Goal: Contribute content: Add original content to the website for others to see

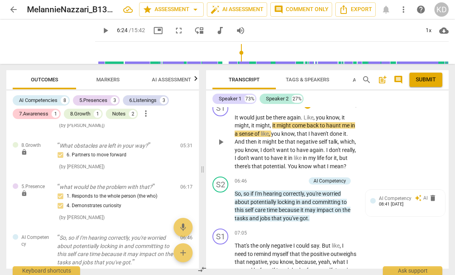
scroll to position [1123, 0]
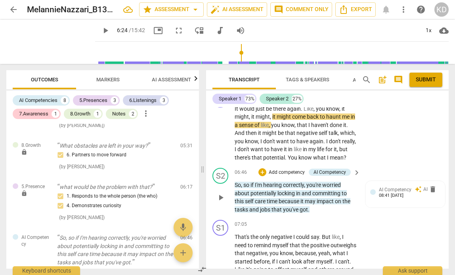
click at [297, 176] on p "Add competency" at bounding box center [287, 172] width 38 height 7
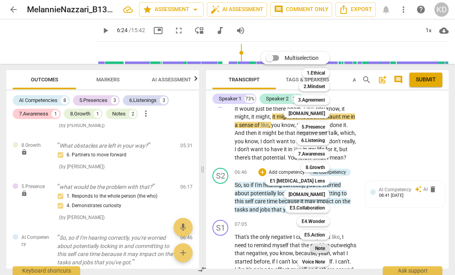
click at [320, 252] on b "Note" at bounding box center [320, 248] width 10 height 10
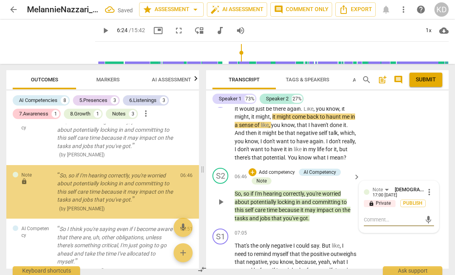
scroll to position [693, 0]
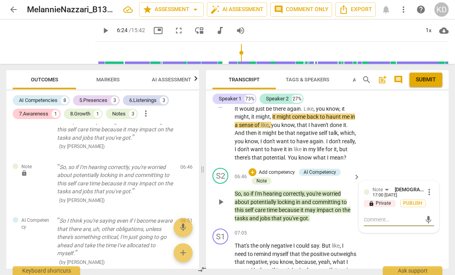
type textarea "I"
type textarea "I a"
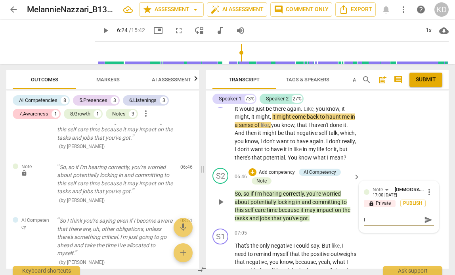
type textarea "I a"
type textarea "I am"
type textarea "I am n"
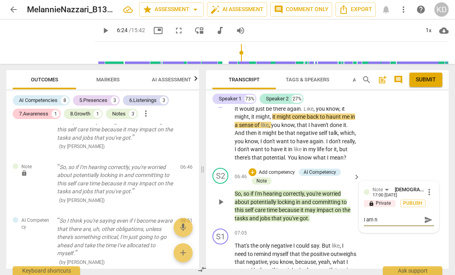
type textarea "I am no"
type textarea "I am not"
type textarea "I am noti"
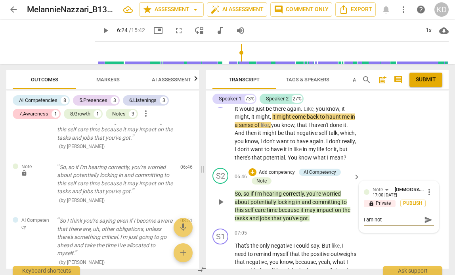
type textarea "I am noti"
type textarea "I am notic"
type textarea "I am notici"
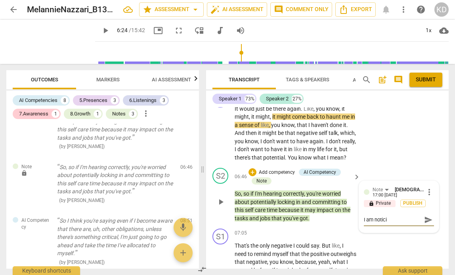
type textarea "I am noticin"
type textarea "I am noticing"
type textarea "I am noticing s"
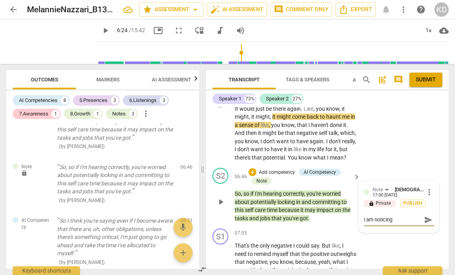
type textarea "I am noticing s"
type textarea "I am noticing so"
type textarea "I am noticing som"
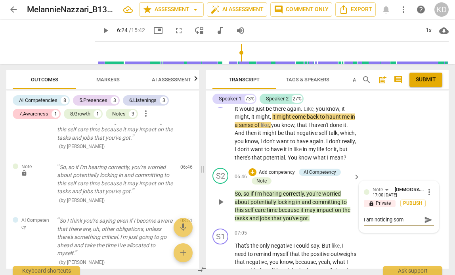
type textarea "I am noticing some"
type textarea "I am noticing some f"
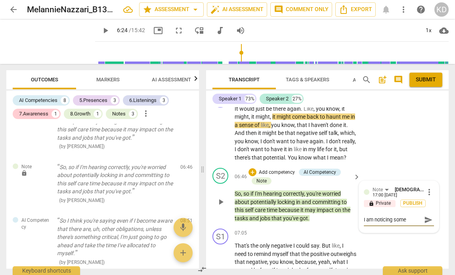
type textarea "I am noticing some f"
type textarea "I am noticing some fe"
type textarea "I am noticing some fea"
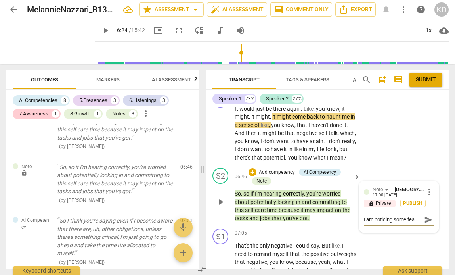
type textarea "I am noticing some fear"
type textarea "I am noticing some fear o"
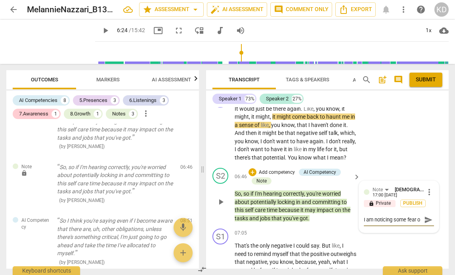
scroll to position [7, 0]
type textarea "I am noticing some fear of"
type textarea "I am noticing some fear of w"
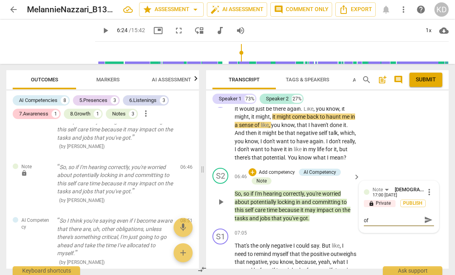
type textarea "I am noticing some fear of w"
type textarea "I am noticing some fear of wh"
type textarea "I am noticing some fear of wha"
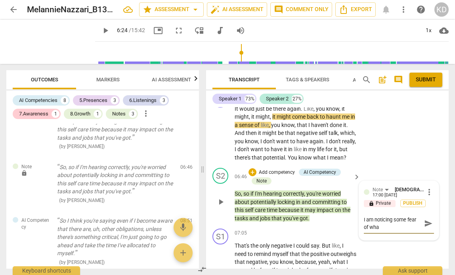
scroll to position [0, 0]
type textarea "I am noticing some fear of what"
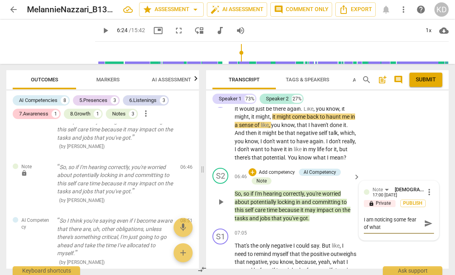
type textarea "I am noticing some fear of what m"
type textarea "I am noticing some fear of what mi"
type textarea "I am noticing some fear of what mig"
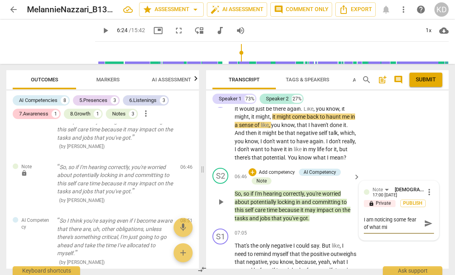
type textarea "I am noticing some fear of what mig"
type textarea "I am noticing some fear of what migh"
type textarea "I am noticing some fear of what might"
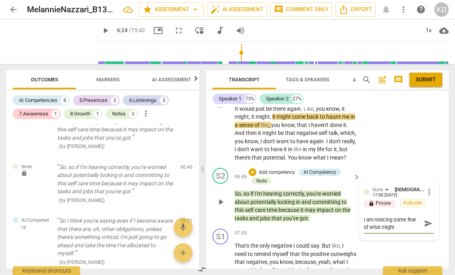
type textarea "I am noticing some fear of what might"
type textarea "I am noticing some fear of what might h"
type textarea "I am noticing some fear of what might ha"
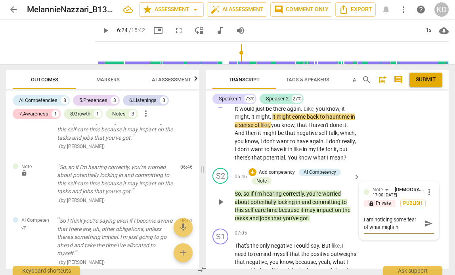
type textarea "I am noticing some fear of what might ha"
type textarea "I am noticing some fear of what might hap"
type textarea "I am noticing some fear of what might happ"
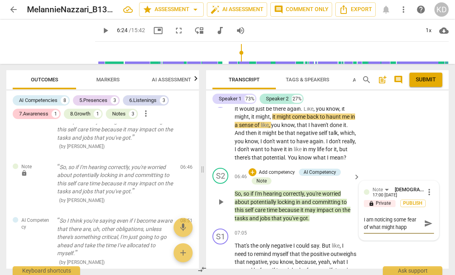
type textarea "I am noticing some fear of what might [PERSON_NAME]"
type textarea "I am noticing some fear of what might happen"
type textarea "I am noticing some fear of what might happen."
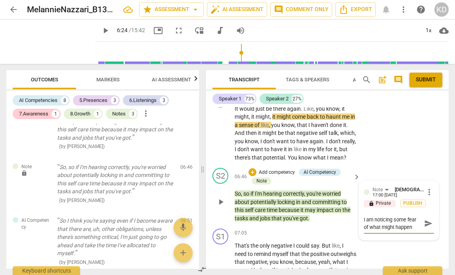
type textarea "I am noticing some fear of what might happen."
type textarea "I am noticing some fear of what might happen. H"
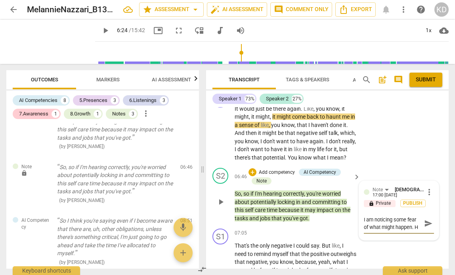
type textarea "I am noticing some fear of what might happen. He"
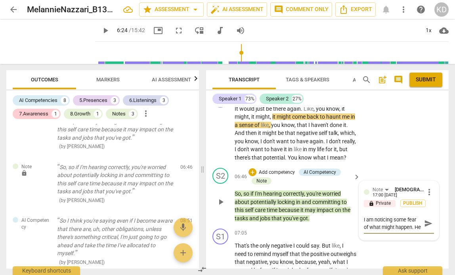
type textarea "I am noticing some fear of what might happen. He i"
type textarea "I am noticing some fear of what might happen. He is"
type textarea "I am noticing some fear of what might happen. He is c"
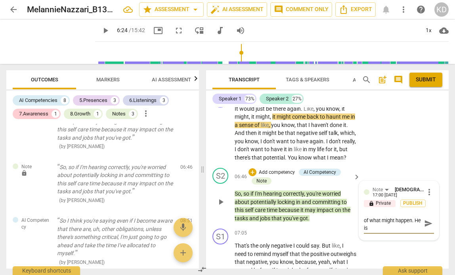
type textarea "I am noticing some fear of what might happen. He is c"
type textarea "I am noticing some fear of what might happen. He is cl"
type textarea "I am noticing some fear of what might happen. He is cle"
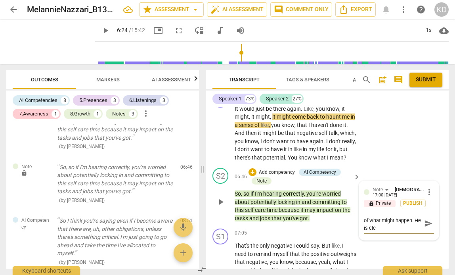
type textarea "I am noticing some fear of what might happen. He is clea"
type textarea "I am noticing some fear of what might happen. He is clear"
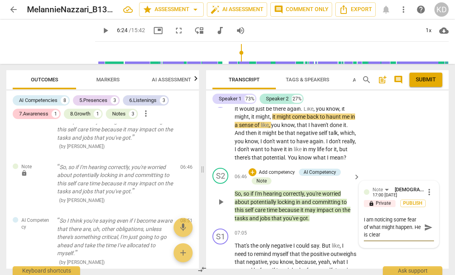
type textarea "I am noticing some fear of what might happen. He is clear"
type textarea "I am noticing some fear of what might happen. He is clear o"
type textarea "I am noticing some fear of what might happen. He is clear on"
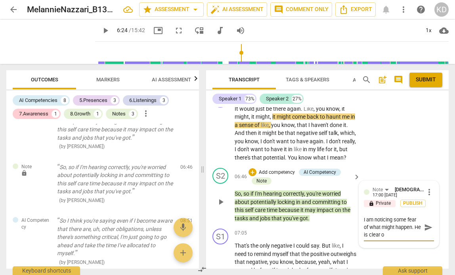
type textarea "I am noticing some fear of what might happen. He is clear on"
type textarea "I am noticing some fear of what might happen. He is clear on w"
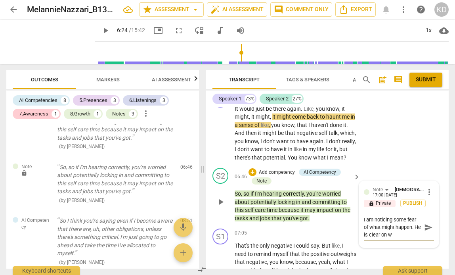
type textarea "I am noticing some fear of what might happen. He is clear on wh"
type textarea "I am noticing some fear of what might happen. He is clear on wha"
type textarea "I am noticing some fear of what might happen. He is clear on what"
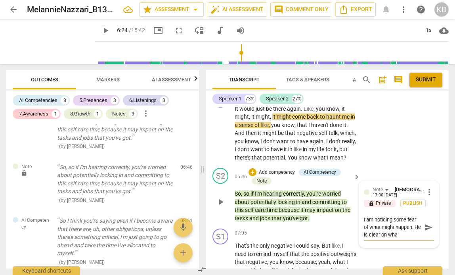
type textarea "I am noticing some fear of what might happen. He is clear on what"
type textarea "I am noticing some fear of what might happen. He is clear on what h"
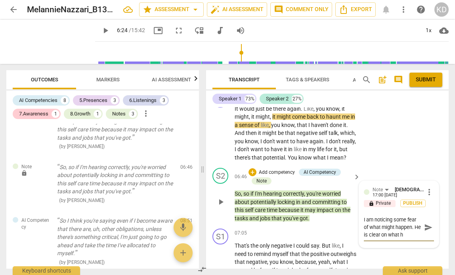
type textarea "I am noticing some fear of what might happen. He is clear on what he"
type textarea "I am noticing some fear of what might happen. He is clear on what he d"
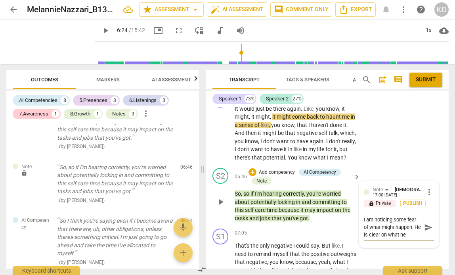
type textarea "I am noticing some fear of what might happen. He is clear on what he d"
type textarea "I am noticing some fear of what might happen. He is clear on what he do"
type textarea "I am noticing some fear of what might happen. He is clear on what he doe"
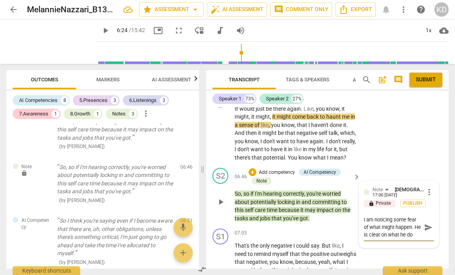
type textarea "I am noticing some fear of what might happen. He is clear on what he doe"
type textarea "I am noticing some fear of what might happen. He is clear on what he does"
type textarea "I am noticing some fear of what might happen. He is clear on what he doesn"
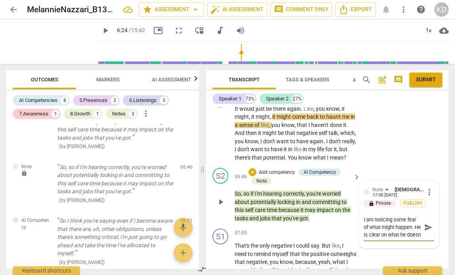
type textarea "I am noticing some fear of what might happen. He is clear on what he doesn'"
type textarea "I am noticing some fear of what might happen. He is clear on what he doesn't"
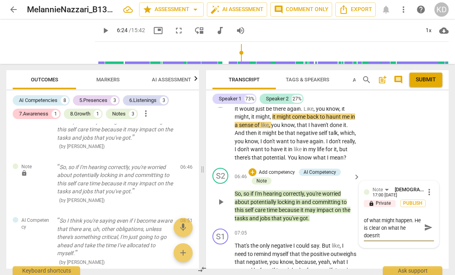
type textarea "I am noticing some fear of what might happen. He is clear on what he doesn't"
type textarea "I am noticing some fear of what might happen. He is clear on what he doesn't w"
type textarea "I am noticing some fear of what might happen. He is clear on what he doesn't wa"
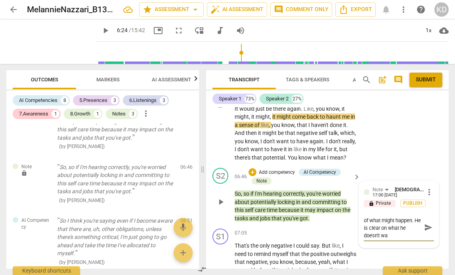
type textarea "I am noticing some fear of what might happen. He is clear on what he doesn't wan"
type textarea "I am noticing some fear of what might happen. He is clear on what he doesn't wa…"
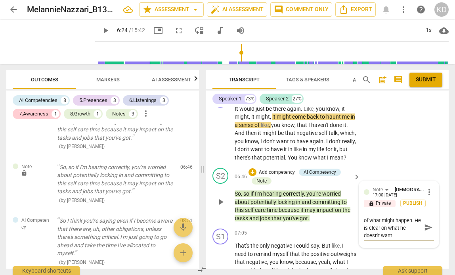
type textarea "I am noticing some fear of what might happen. He is clear on what he doesn't wa…"
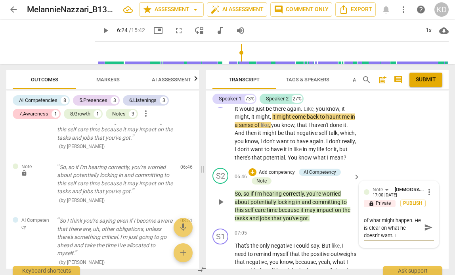
scroll to position [0, 0]
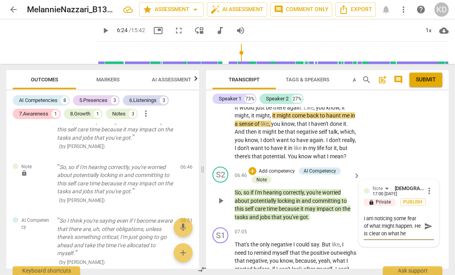
type textarea "I am noticing some fear of what might happen. He is clear on what he doesn't wa…"
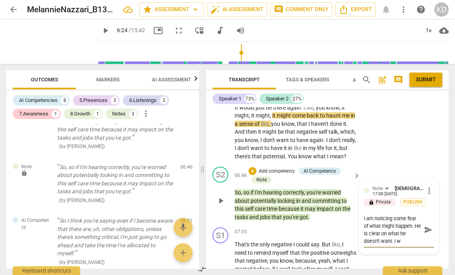
type textarea "I am noticing some fear of what might happen. He is clear on what he doesn't wa…"
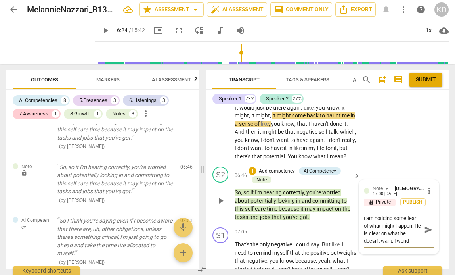
type textarea "I am noticing some fear of what might happen. He is clear on what he doesn't wa…"
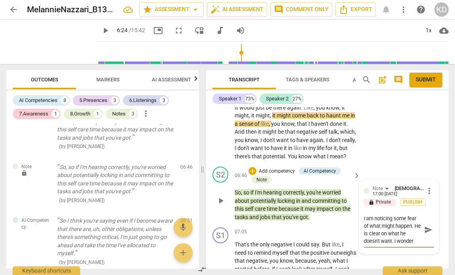
type textarea "I am noticing some fear of what might happen. He is clear on what he doesn't wa…"
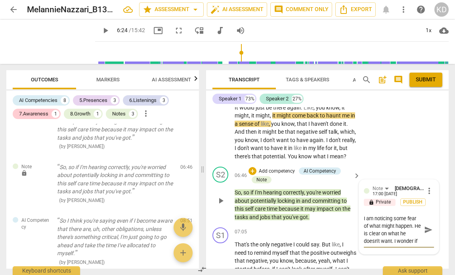
type textarea "I am noticing some fear of what might happen. He is clear on what he doesn't wa…"
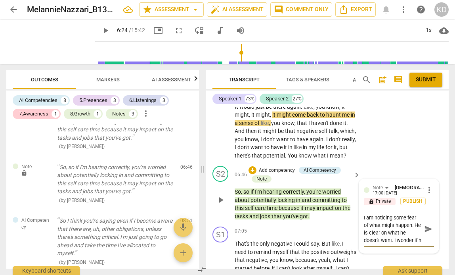
type textarea "I am noticing some fear of what might happen. He is clear on what he doesn't wa…"
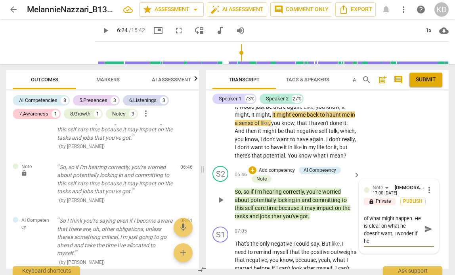
type textarea "I am noticing some fear of what might happen. He is clear on what he doesn't wa…"
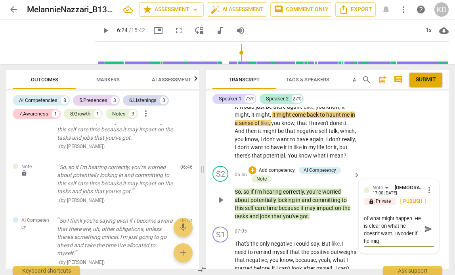
type textarea "I am noticing some fear of what might happen. He is clear on what he doesn't wa…"
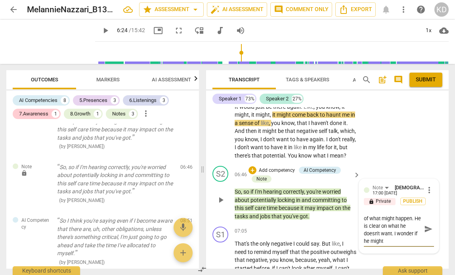
type textarea "I am noticing some fear of what might happen. He is clear on what he doesn't wa…"
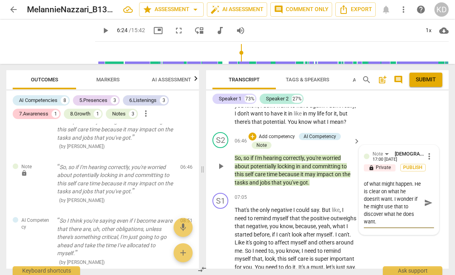
scroll to position [0, 0]
drag, startPoint x: 380, startPoint y: 246, endPoint x: 359, endPoint y: 205, distance: 45.8
click at [359, 205] on div "Note [PERSON_NAME] 17:00 [DATE] more_vert lock Private Publish I am noticing so…" at bounding box center [399, 189] width 80 height 89
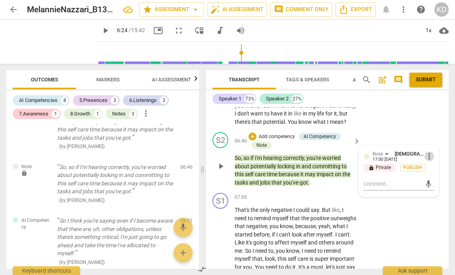
click at [428, 161] on span "more_vert" at bounding box center [430, 156] width 10 height 10
click at [430, 193] on li "Delete" at bounding box center [434, 195] width 27 height 15
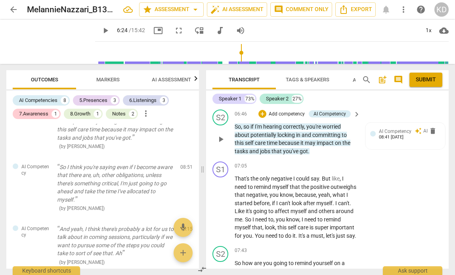
scroll to position [1179, 0]
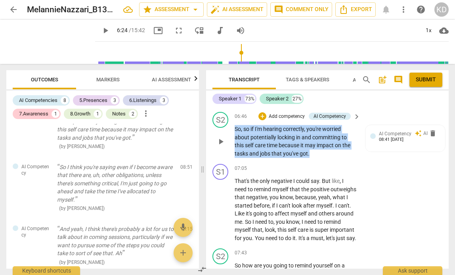
drag, startPoint x: 233, startPoint y: 152, endPoint x: 317, endPoint y: 182, distance: 89.7
click at [317, 161] on div "S2 play_arrow pause 06:46 + Add competency AI Competency keyboard_arrow_right S…" at bounding box center [327, 135] width 243 height 52
click at [291, 120] on p "Add competency" at bounding box center [287, 116] width 38 height 7
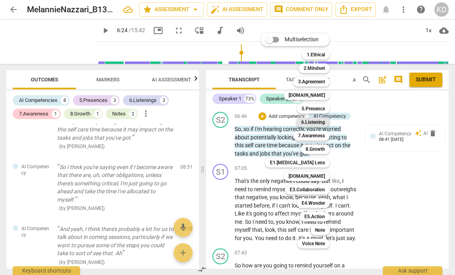
click at [316, 122] on b "6.Listening" at bounding box center [313, 122] width 24 height 10
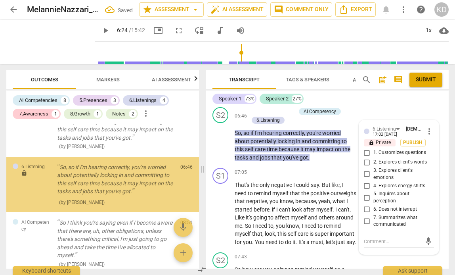
scroll to position [694, 0]
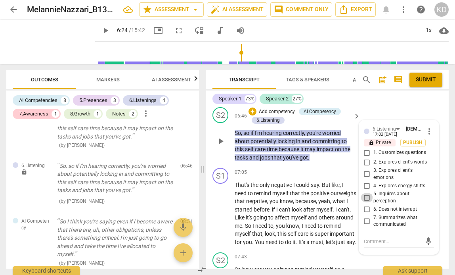
click at [364, 202] on input "5. Inquires about perception" at bounding box center [367, 198] width 13 height 10
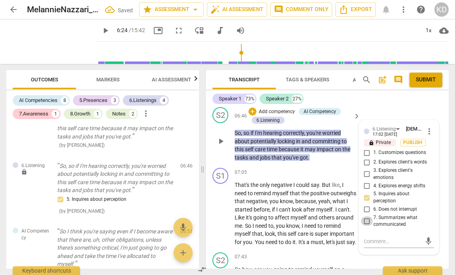
click at [366, 226] on input "7. Summarizes what communicated" at bounding box center [367, 221] width 13 height 10
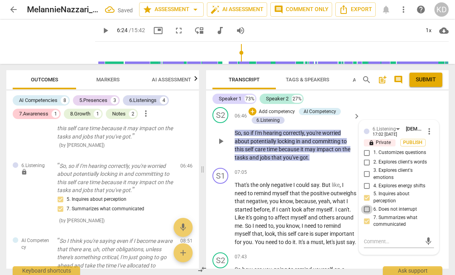
click at [367, 214] on input "6. Does not interrupt" at bounding box center [367, 210] width 13 height 10
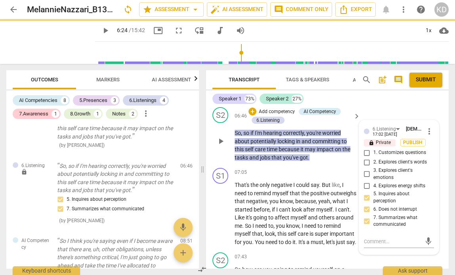
click at [367, 214] on input "6. Does not interrupt" at bounding box center [367, 210] width 13 height 10
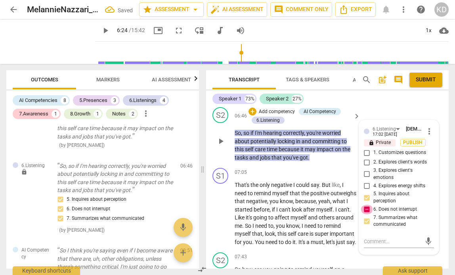
click at [366, 214] on input "6. Does not interrupt" at bounding box center [367, 210] width 13 height 10
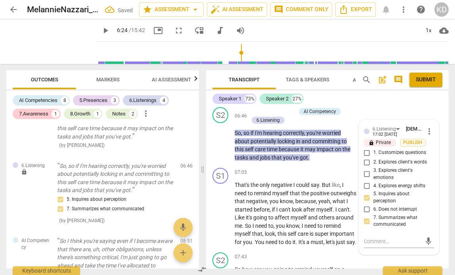
click at [367, 104] on div "S1 play_arrow pause 06:19 + Add competency keyboard_arrow_right It would just b…" at bounding box center [327, 66] width 243 height 77
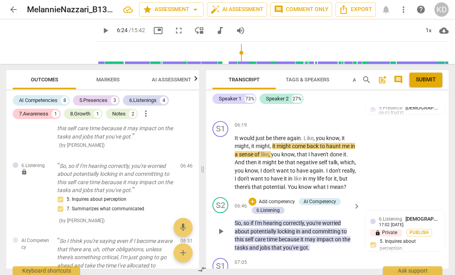
scroll to position [1097, 0]
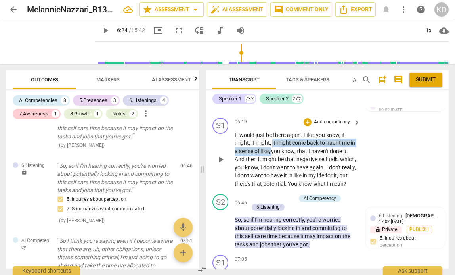
drag, startPoint x: 272, startPoint y: 159, endPoint x: 279, endPoint y: 168, distance: 11.7
click at [279, 168] on p "It would just be there again . Like , you know , it might , it might , it might…" at bounding box center [296, 159] width 122 height 57
click at [308, 126] on div "+" at bounding box center [308, 122] width 8 height 8
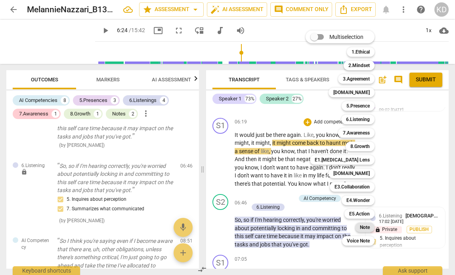
click at [365, 226] on b "Note" at bounding box center [365, 227] width 10 height 10
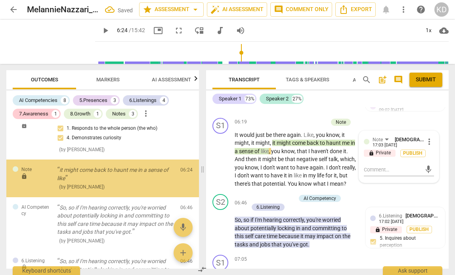
scroll to position [631, 0]
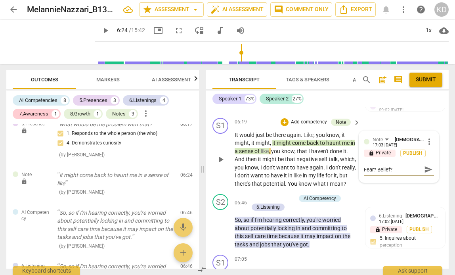
click at [209, 184] on div "S1 play_arrow pause 06:19 + Add competency Note keyboard_arrow_right It would j…" at bounding box center [327, 153] width 243 height 77
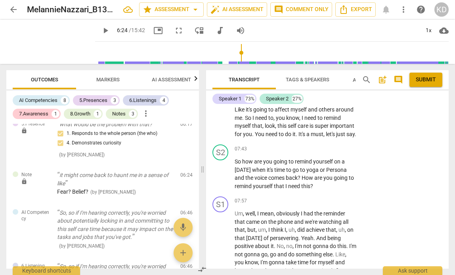
scroll to position [1293, 0]
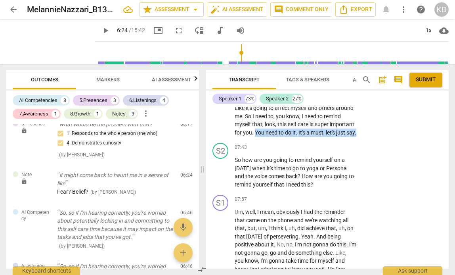
drag, startPoint x: 295, startPoint y: 156, endPoint x: 297, endPoint y: 166, distance: 10.1
click at [297, 136] on p "That's the only negative I could say . But like , I need to remind myself that …" at bounding box center [296, 103] width 122 height 65
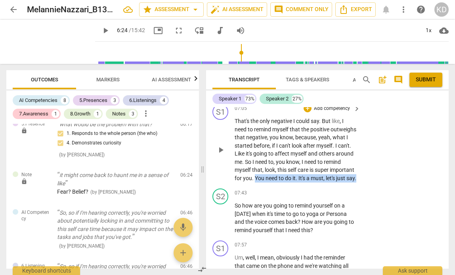
scroll to position [1247, 0]
click at [315, 113] on p "Add competency" at bounding box center [332, 109] width 38 height 7
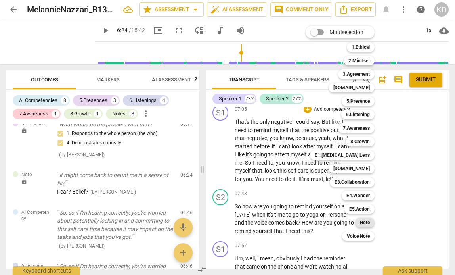
click at [364, 222] on b "Note" at bounding box center [365, 223] width 10 height 10
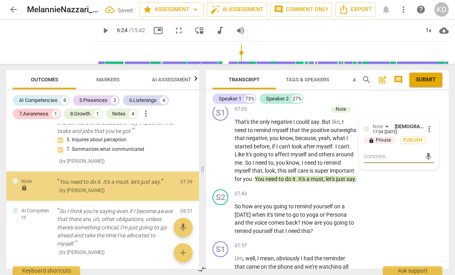
scroll to position [793, 0]
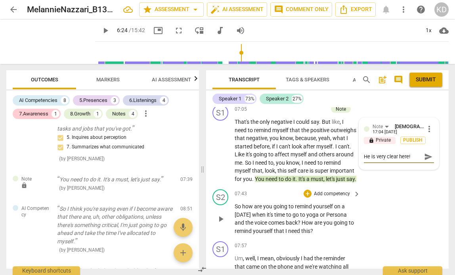
click at [379, 234] on div "S2 play_arrow pause 07:43 + Add competency keyboard_arrow_right So how are you …" at bounding box center [327, 212] width 243 height 52
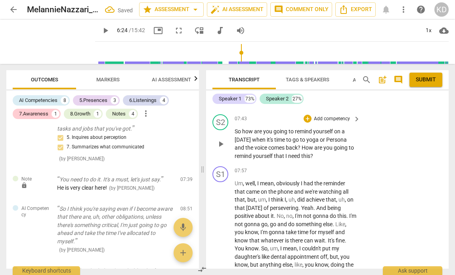
scroll to position [1322, 0]
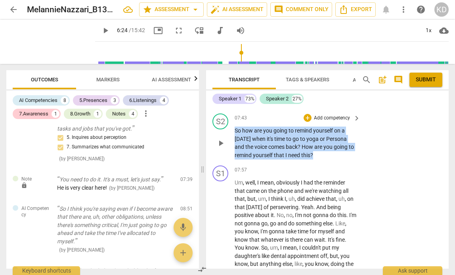
drag, startPoint x: 236, startPoint y: 163, endPoint x: 298, endPoint y: 194, distance: 69.3
click at [298, 162] on div "S2 play_arrow pause 07:43 + Add competency keyboard_arrow_right So how are you …" at bounding box center [327, 136] width 243 height 52
click at [337, 122] on p "Add competency" at bounding box center [332, 118] width 38 height 7
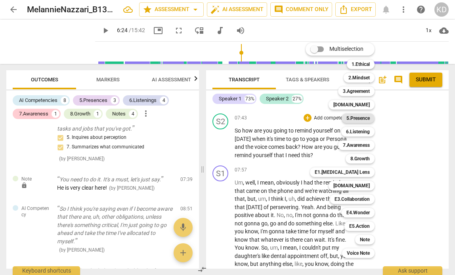
click at [366, 117] on b "5.Presence" at bounding box center [358, 118] width 23 height 10
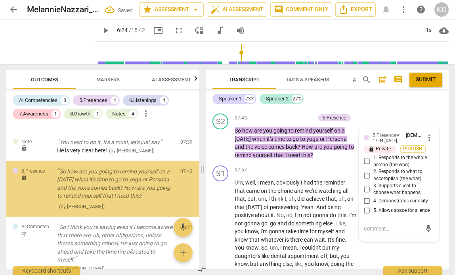
scroll to position [836, 0]
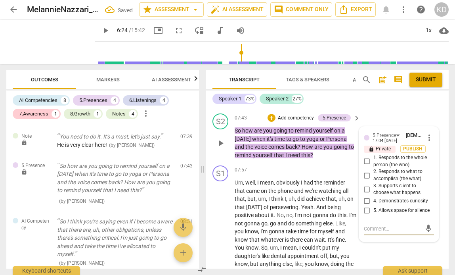
click at [365, 180] on input "2. Responds to what to accomplish (the what)" at bounding box center [367, 176] width 13 height 10
click at [365, 166] on input "1. Responds to the whole person (the who)" at bounding box center [367, 162] width 13 height 10
click at [366, 194] on input "3. Supports client to choose what happens" at bounding box center [367, 189] width 13 height 10
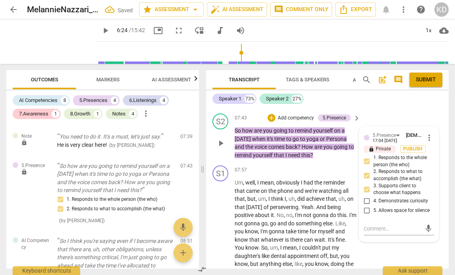
click at [366, 206] on input "4. Demonstrates curiosity" at bounding box center [367, 201] width 13 height 10
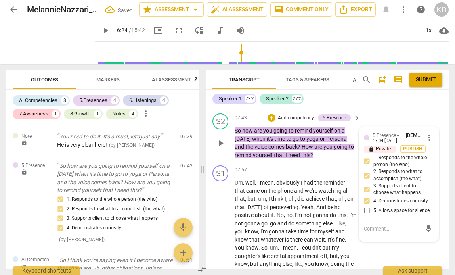
click at [301, 122] on p "Add competency" at bounding box center [296, 118] width 38 height 7
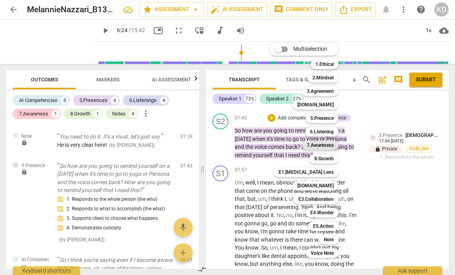
click at [329, 144] on b "7.Awareness" at bounding box center [320, 145] width 27 height 10
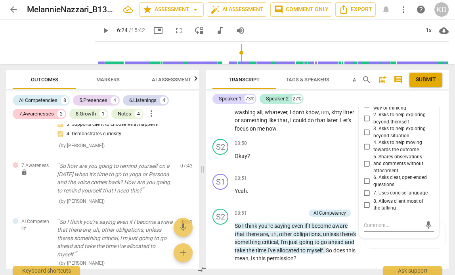
scroll to position [1493, 0]
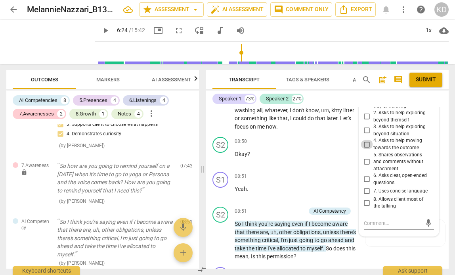
click at [365, 149] on input "4. Asks to help moving towards the outcome" at bounding box center [367, 145] width 13 height 10
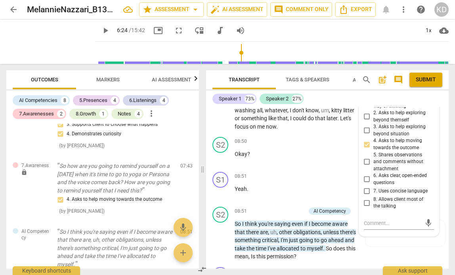
click at [211, 134] on div "S1 play_arrow pause 07:57 + Add competency keyboard_arrow_right Um , well , I m…" at bounding box center [327, 66] width 243 height 133
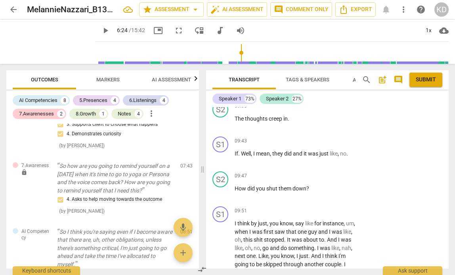
scroll to position [1868, 0]
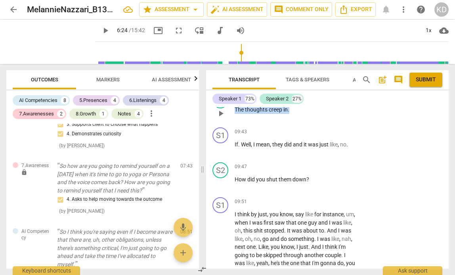
drag, startPoint x: 291, startPoint y: 141, endPoint x: 236, endPoint y: 143, distance: 55.9
click at [236, 114] on p "The thoughts creep in ." at bounding box center [296, 109] width 122 height 8
click at [327, 101] on p "Add competency" at bounding box center [332, 97] width 38 height 7
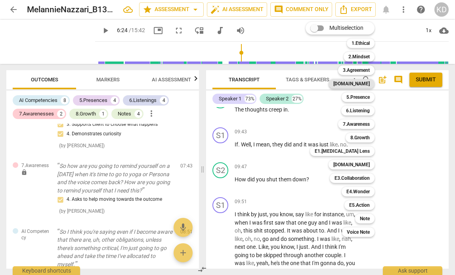
click at [365, 83] on b "[DOMAIN_NAME]" at bounding box center [351, 84] width 36 height 10
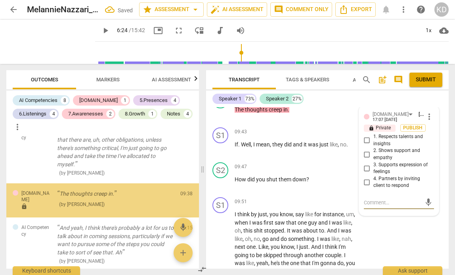
scroll to position [1052, 0]
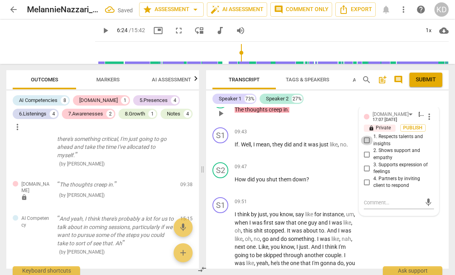
click at [365, 145] on input "1. Respects talents and insights" at bounding box center [367, 141] width 13 height 10
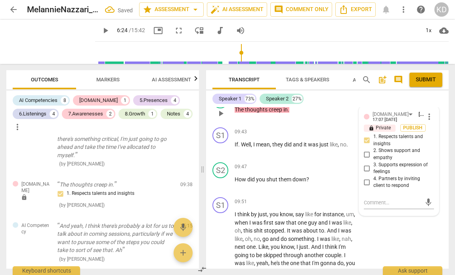
click at [366, 159] on input "2. Shows support and empathy" at bounding box center [367, 154] width 13 height 10
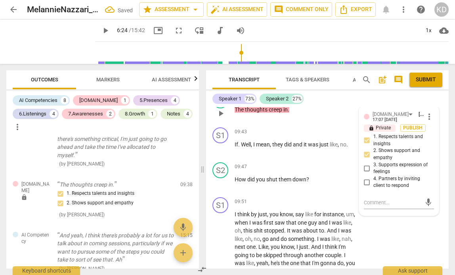
click at [366, 173] on input "3. Supports expression of feelings" at bounding box center [367, 168] width 13 height 10
click at [365, 187] on input "4. Partners by inviting client to respond" at bounding box center [367, 182] width 13 height 10
click at [302, 101] on p "Add competency" at bounding box center [283, 97] width 38 height 7
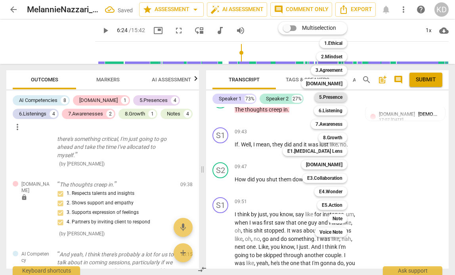
click at [332, 95] on b "5.Presence" at bounding box center [330, 97] width 23 height 10
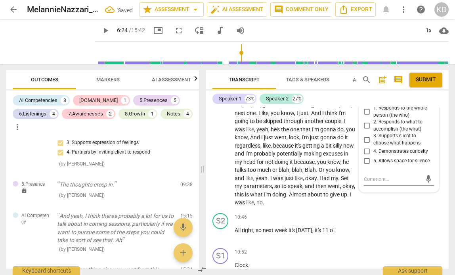
scroll to position [2012, 0]
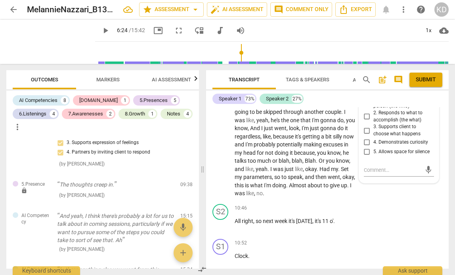
click at [429, 84] on span "more_vert" at bounding box center [430, 79] width 10 height 10
click at [436, 122] on li "Delete" at bounding box center [434, 126] width 27 height 15
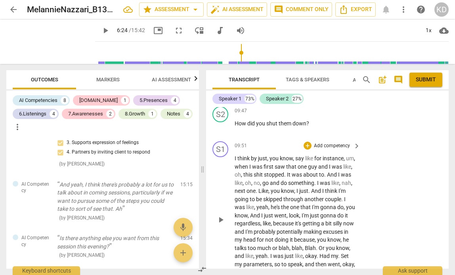
scroll to position [1928, 0]
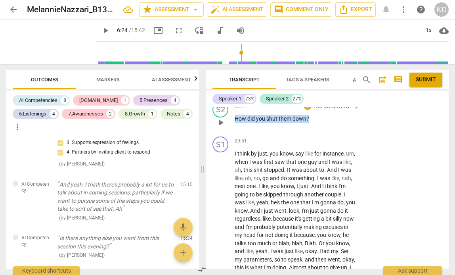
drag, startPoint x: 310, startPoint y: 152, endPoint x: 236, endPoint y: 152, distance: 74.1
click at [236, 123] on p "How did you shut them down ?" at bounding box center [296, 119] width 122 height 8
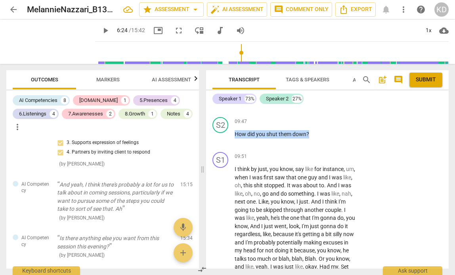
scroll to position [1914, 0]
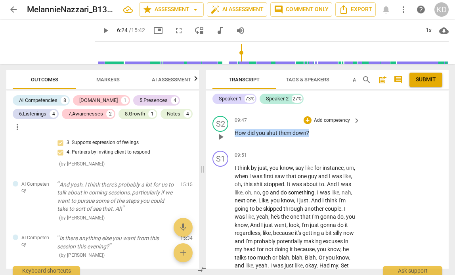
click at [322, 124] on p "Add competency" at bounding box center [332, 120] width 38 height 7
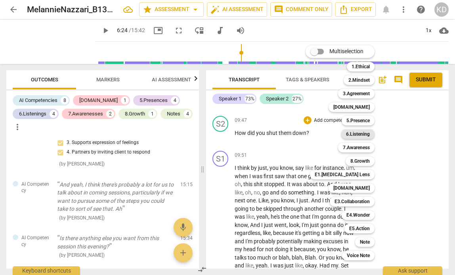
click at [364, 132] on b "6.Listening" at bounding box center [358, 134] width 24 height 10
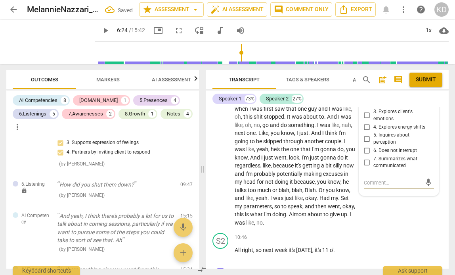
scroll to position [1977, 0]
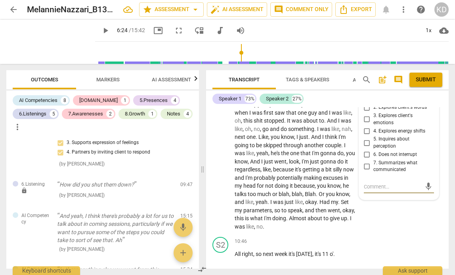
click at [365, 148] on input "5. Inquires about perception" at bounding box center [367, 143] width 13 height 10
click at [372, 190] on textarea at bounding box center [392, 187] width 57 height 8
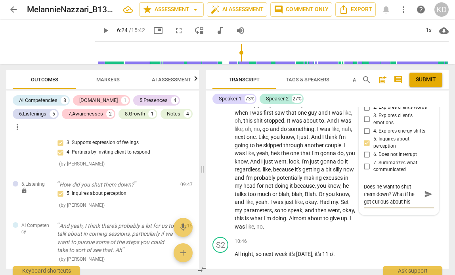
scroll to position [7, 0]
click at [209, 84] on div "S2 play_arrow pause 09:47 + Add competency 6.Listening keyboard_arrow_right How…" at bounding box center [327, 66] width 243 height 35
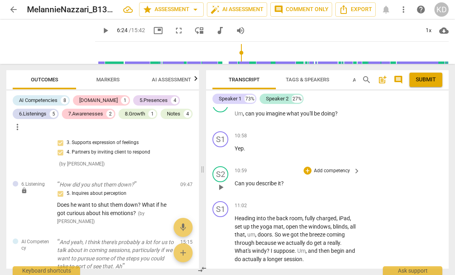
scroll to position [2184, 0]
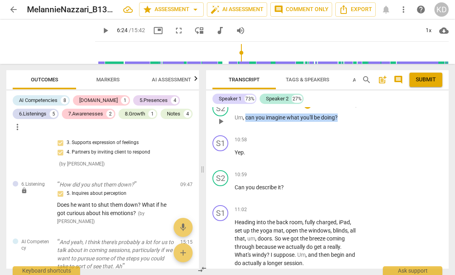
drag, startPoint x: 246, startPoint y: 150, endPoint x: 340, endPoint y: 150, distance: 93.6
click at [340, 122] on p "Um , can you imagine what you'll be doing ?" at bounding box center [296, 117] width 122 height 8
click at [333, 109] on p "Add competency" at bounding box center [332, 105] width 38 height 7
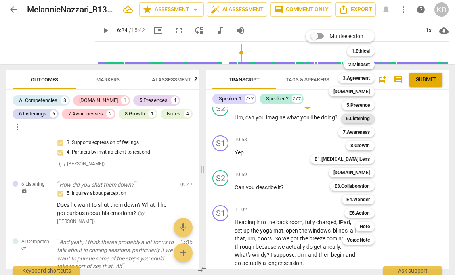
click at [362, 117] on b "6.Listening" at bounding box center [358, 119] width 24 height 10
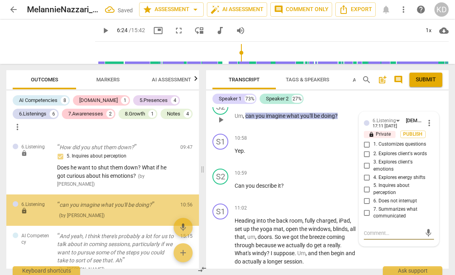
scroll to position [1179, 0]
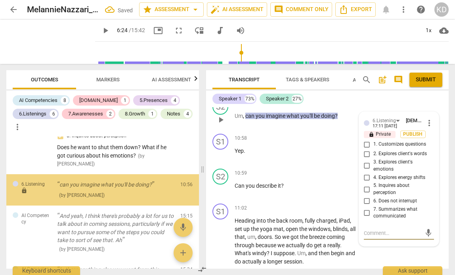
click at [367, 149] on input "1. Customizes questions" at bounding box center [367, 145] width 13 height 10
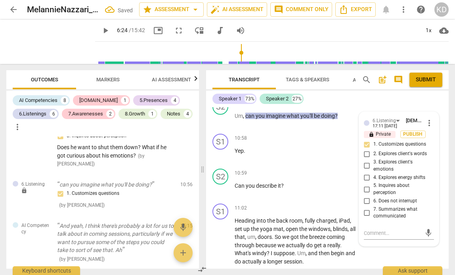
click at [313, 92] on div "10:52 + Add competency keyboard_arrow_right Clock ." at bounding box center [298, 78] width 126 height 29
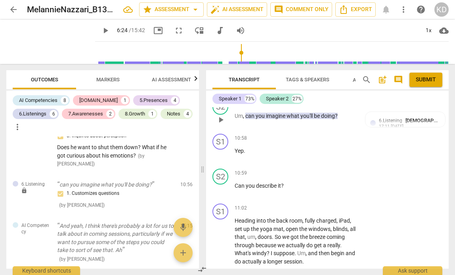
click at [300, 107] on p "Add competency" at bounding box center [296, 103] width 38 height 7
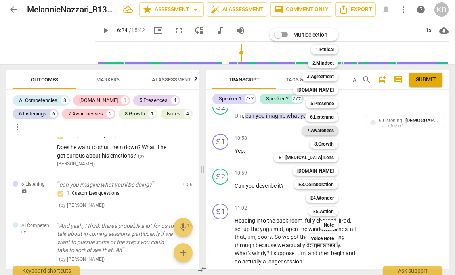
click at [322, 130] on b "7.Awareness" at bounding box center [320, 131] width 27 height 10
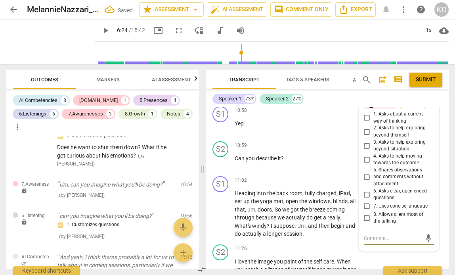
scroll to position [2211, 0]
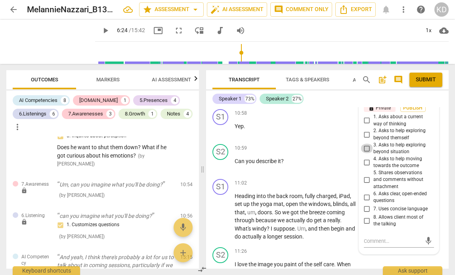
click at [367, 153] on input "3. Asks to help exploring beyond situation" at bounding box center [367, 149] width 13 height 10
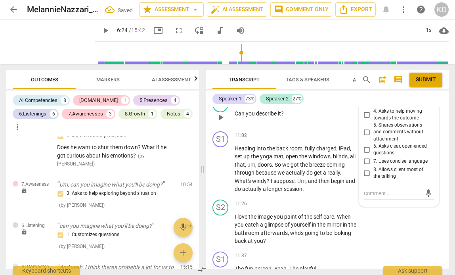
scroll to position [2267, 0]
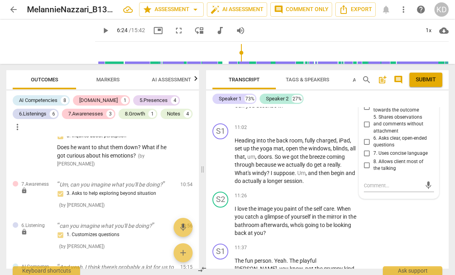
click at [366, 158] on input "7. Uses concise language" at bounding box center [367, 154] width 13 height 10
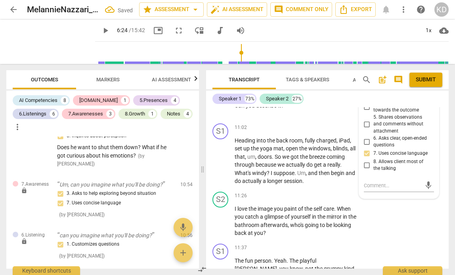
click at [366, 170] on input "8. Allows client most of the talking" at bounding box center [367, 165] width 13 height 10
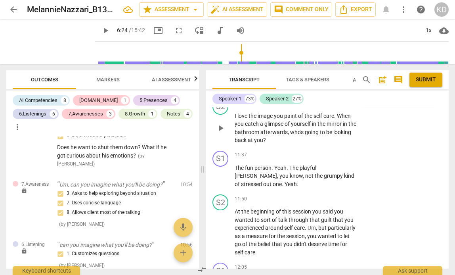
scroll to position [2360, 0]
drag, startPoint x: 298, startPoint y: 165, endPoint x: 304, endPoint y: 172, distance: 8.7
click at [304, 144] on p "I love the image you paint of the self care . When you catch a glimpse of yours…" at bounding box center [296, 127] width 122 height 33
click at [313, 106] on p "Add competency" at bounding box center [332, 102] width 38 height 7
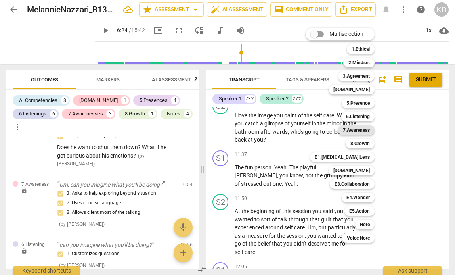
click at [358, 128] on b "7.Awareness" at bounding box center [356, 130] width 27 height 10
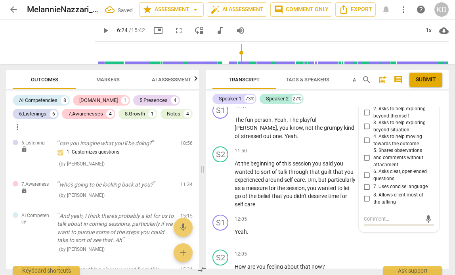
scroll to position [2407, 0]
click at [366, 118] on input "2. Asks to help exploring beyond themself" at bounding box center [367, 113] width 13 height 10
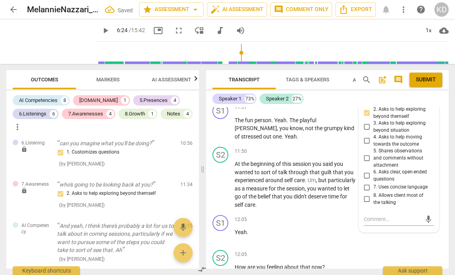
click at [367, 180] on input "6. Asks clear, open-ended questions" at bounding box center [367, 176] width 13 height 10
click at [366, 192] on input "7. Uses concise language" at bounding box center [367, 187] width 13 height 10
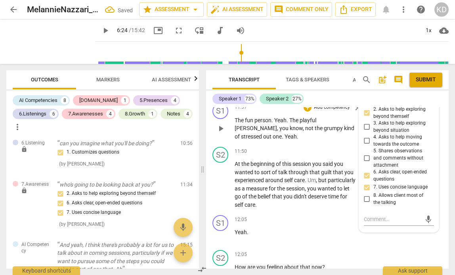
click at [208, 144] on div "S1 play_arrow pause 11:37 + Add competency keyboard_arrow_right The fun person …" at bounding box center [327, 122] width 243 height 44
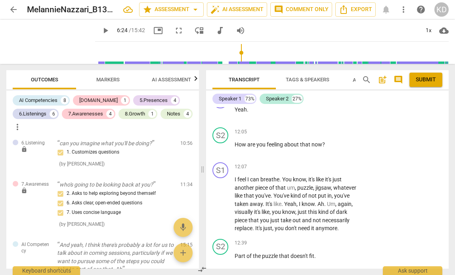
scroll to position [2531, 0]
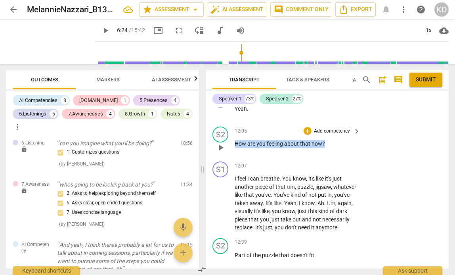
drag, startPoint x: 236, startPoint y: 176, endPoint x: 326, endPoint y: 178, distance: 90.4
click at [326, 148] on p "How are you feeling about that now ?" at bounding box center [296, 144] width 122 height 8
click at [326, 135] on p "Add competency" at bounding box center [332, 131] width 38 height 7
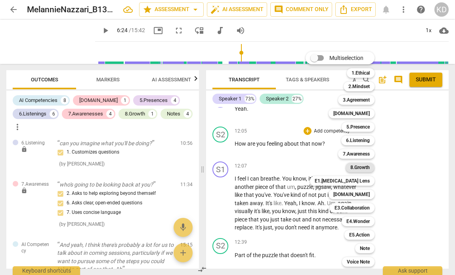
click at [363, 169] on b "8.Growth" at bounding box center [360, 168] width 19 height 10
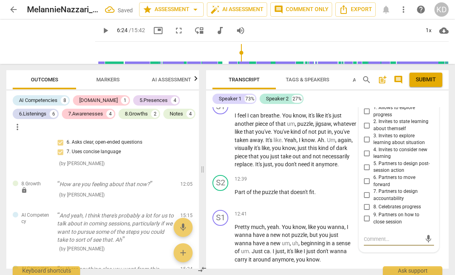
scroll to position [2592, 0]
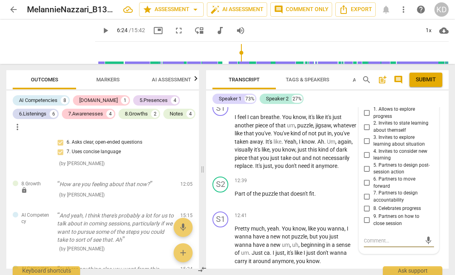
click at [365, 118] on input "1. Allows to explore progress" at bounding box center [367, 113] width 13 height 10
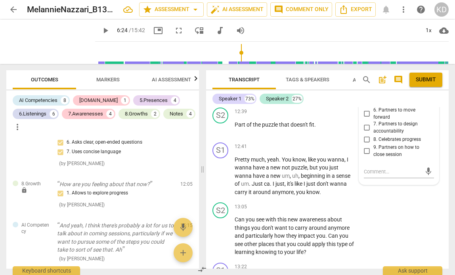
scroll to position [2662, 0]
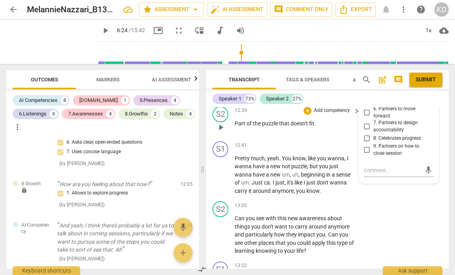
click at [208, 138] on div "S2 play_arrow pause 12:39 + Add competency keyboard_arrow_right Part of the puz…" at bounding box center [327, 120] width 243 height 35
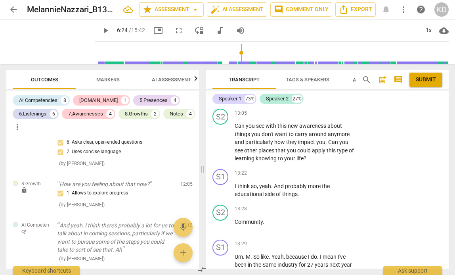
scroll to position [2756, 0]
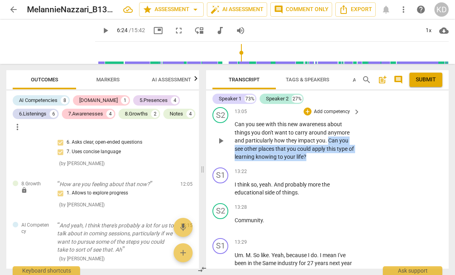
drag, startPoint x: 329, startPoint y: 181, endPoint x: 331, endPoint y: 195, distance: 14.5
click at [331, 161] on p "Can you see with this new awareness about things you don't want to carry around…" at bounding box center [296, 140] width 122 height 41
click at [307, 115] on div "+" at bounding box center [308, 111] width 8 height 8
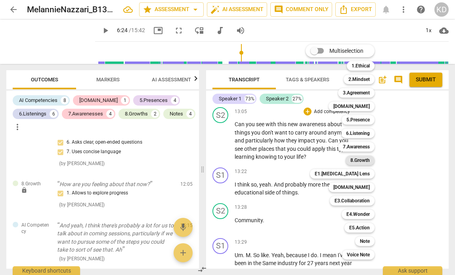
click at [358, 162] on b "8.Growth" at bounding box center [360, 160] width 19 height 10
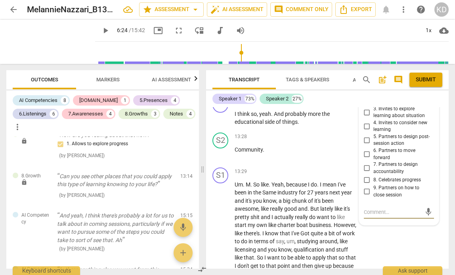
scroll to position [2828, 0]
click at [365, 130] on input "4. Invites to consider new learning" at bounding box center [367, 126] width 13 height 10
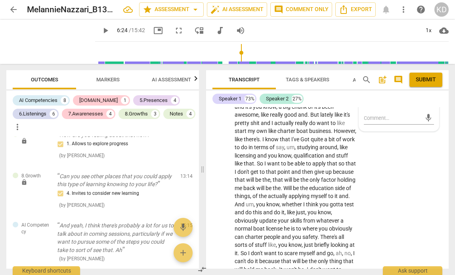
scroll to position [2924, 0]
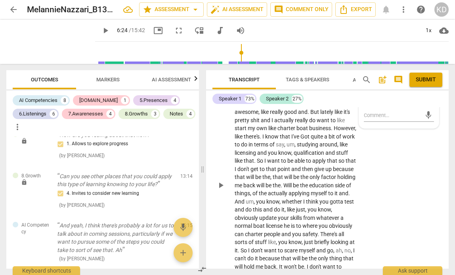
click at [427, 190] on div "S1 play_arrow pause 13:29 + Add competency keyboard_arrow_right Um . M . So lik…" at bounding box center [327, 178] width 243 height 223
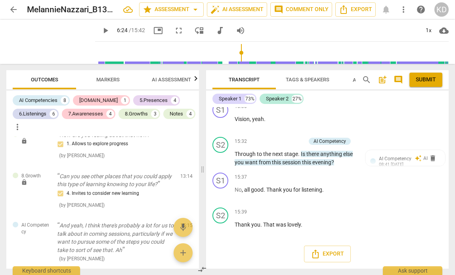
scroll to position [3215, 0]
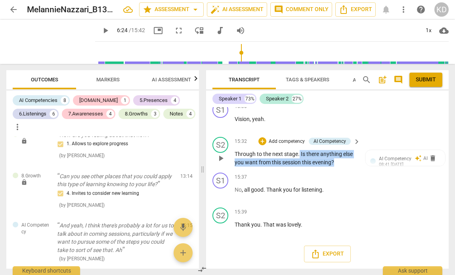
drag, startPoint x: 300, startPoint y: 153, endPoint x: 339, endPoint y: 163, distance: 40.8
click at [339, 163] on p "Through to the next stage . Is there anything else you want from this session t…" at bounding box center [296, 158] width 122 height 16
click at [283, 141] on p "Add competency" at bounding box center [287, 141] width 38 height 7
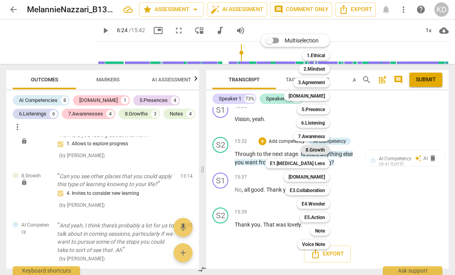
click at [317, 148] on b "8.Growth" at bounding box center [315, 150] width 19 height 10
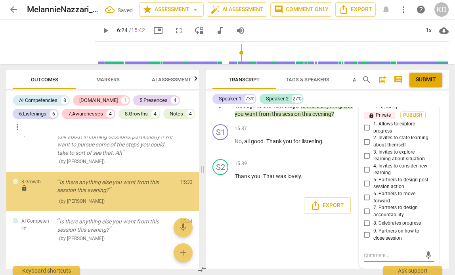
scroll to position [1498, 0]
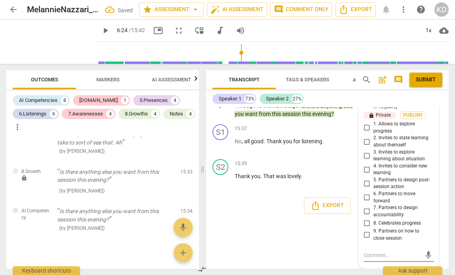
click at [366, 235] on input "9. Partners on how to close session" at bounding box center [367, 235] width 13 height 10
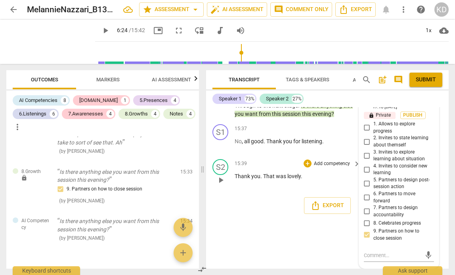
scroll to position [3229, 0]
click at [284, 88] on p "Add competency" at bounding box center [277, 84] width 38 height 7
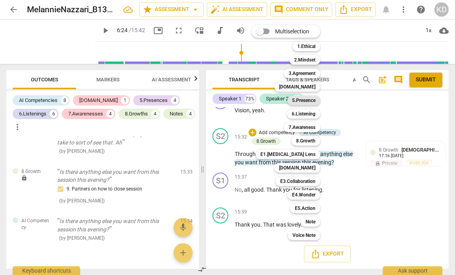
click at [307, 98] on b "5.Presence" at bounding box center [303, 101] width 23 height 10
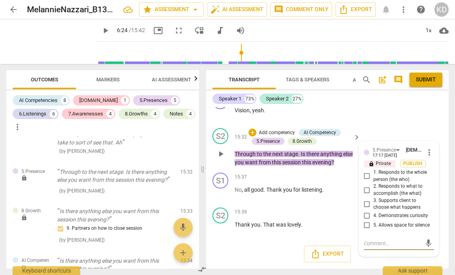
click at [365, 203] on input "3. Supports client to choose what happens" at bounding box center [367, 204] width 13 height 10
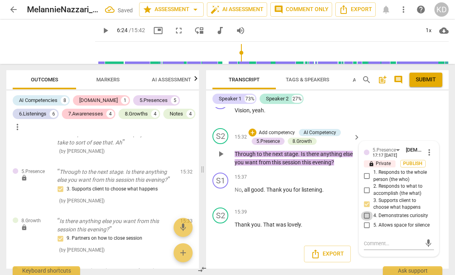
click at [365, 214] on input "4. Demonstrates curiosity" at bounding box center [367, 216] width 13 height 10
click at [441, 124] on div "S1 play_arrow pause 15:30 + Add competency keyboard_arrow_right Vision , yeah ." at bounding box center [327, 107] width 243 height 35
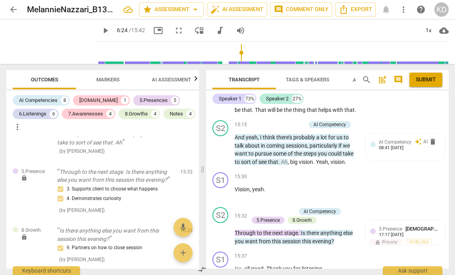
scroll to position [3099, 0]
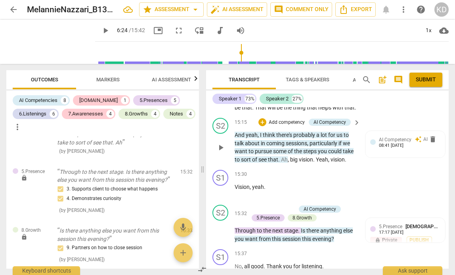
click at [285, 126] on p "Add competency" at bounding box center [287, 122] width 38 height 7
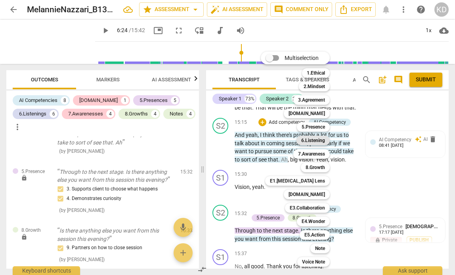
click at [318, 141] on b "6.Listening" at bounding box center [313, 141] width 24 height 10
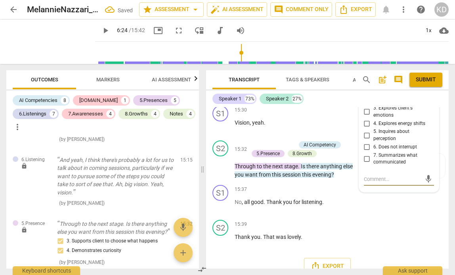
scroll to position [3171, 0]
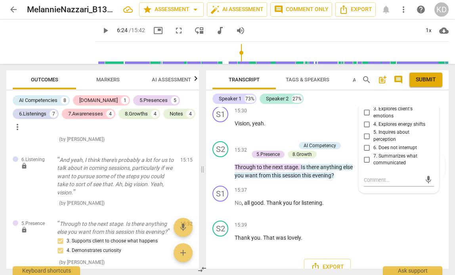
click at [427, 75] on span "more_vert" at bounding box center [430, 70] width 10 height 10
click at [435, 132] on li "Delete" at bounding box center [434, 133] width 27 height 15
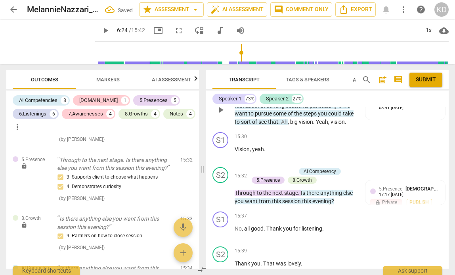
scroll to position [3132, 0]
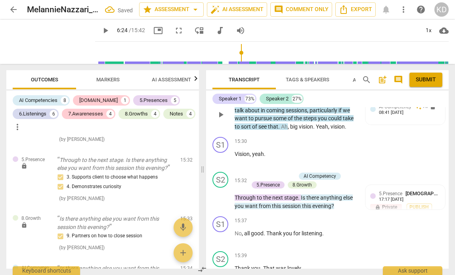
click at [330, 93] on div "AI Competency" at bounding box center [330, 89] width 33 height 7
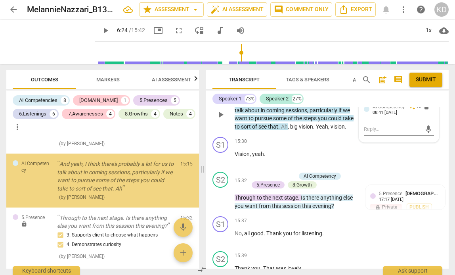
scroll to position [1451, 0]
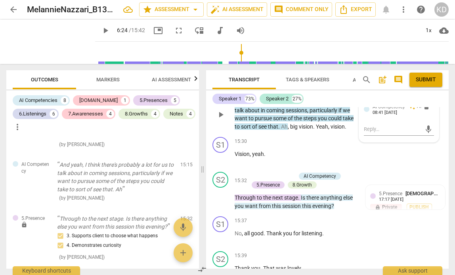
click at [337, 93] on div "AI Competency" at bounding box center [330, 89] width 33 height 7
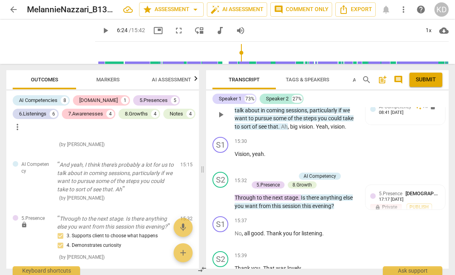
click at [292, 93] on p "Add competency" at bounding box center [287, 89] width 38 height 7
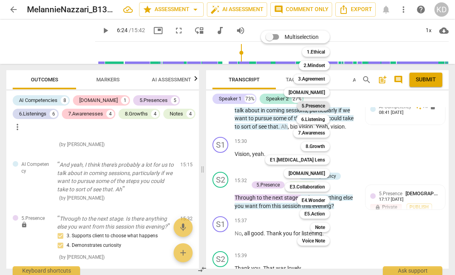
click at [318, 106] on b "5.Presence" at bounding box center [313, 106] width 23 height 10
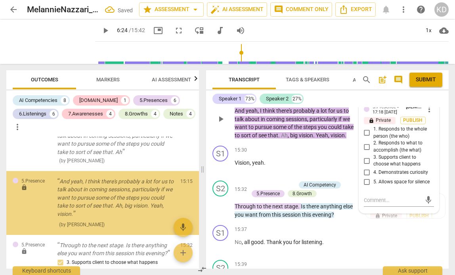
scroll to position [1510, 0]
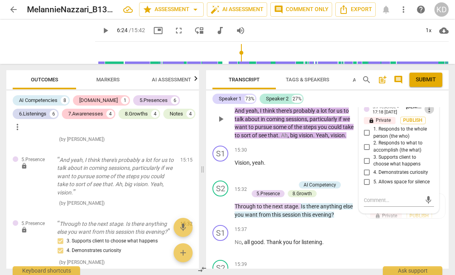
click at [430, 114] on span "more_vert" at bounding box center [430, 109] width 10 height 10
click at [434, 173] on li "Delete" at bounding box center [434, 172] width 27 height 15
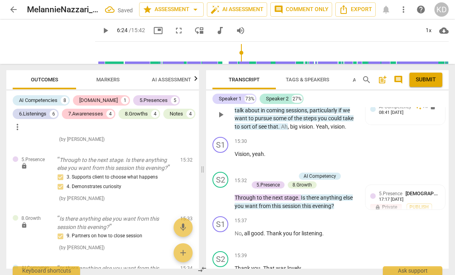
click at [295, 93] on p "Add competency" at bounding box center [287, 89] width 38 height 7
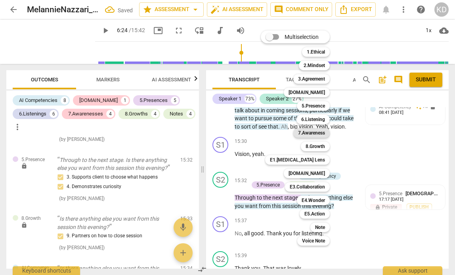
click at [315, 134] on b "7.Awareness" at bounding box center [311, 133] width 27 height 10
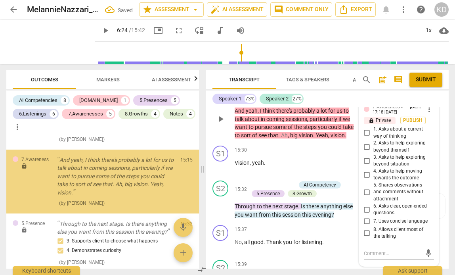
scroll to position [3233, 0]
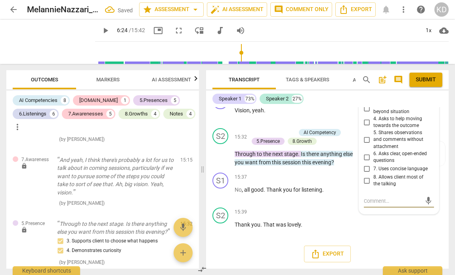
click at [365, 181] on input "8. Allows client most of the talking" at bounding box center [367, 181] width 13 height 10
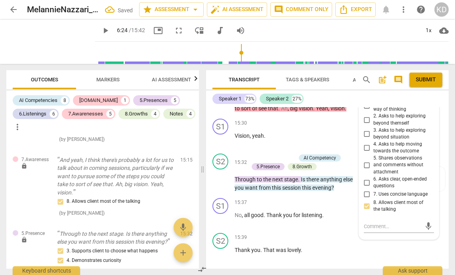
scroll to position [3155, 0]
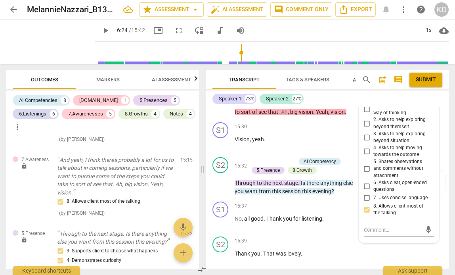
click at [445, 119] on div "S2 play_arrow pause 15:15 + Add competency AI Competency 7.Awareness keyboard_a…" at bounding box center [327, 88] width 243 height 61
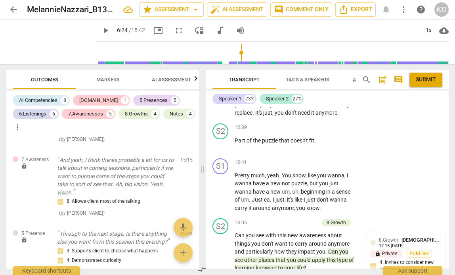
scroll to position [2647, 0]
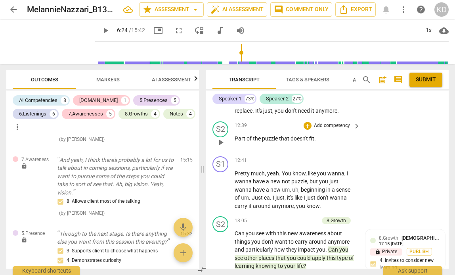
click at [333, 129] on p "Add competency" at bounding box center [332, 125] width 38 height 7
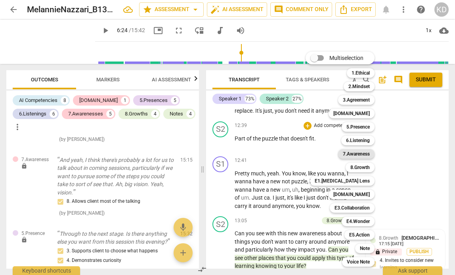
click at [358, 155] on b "7.Awareness" at bounding box center [356, 154] width 27 height 10
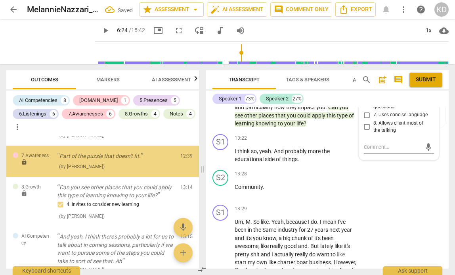
scroll to position [1382, 0]
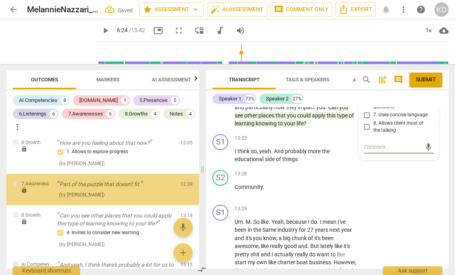
click at [364, 132] on input "8. Allows client most of the talking" at bounding box center [367, 127] width 13 height 10
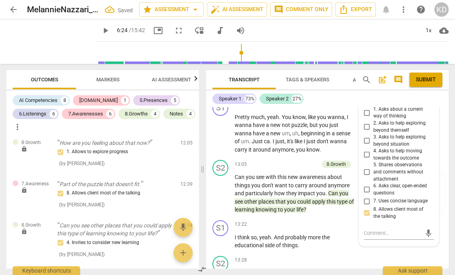
scroll to position [2703, 0]
click at [367, 206] on input "7. Uses concise language" at bounding box center [367, 202] width 13 height 10
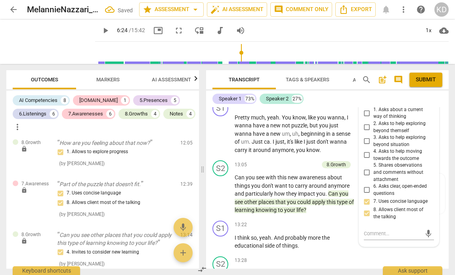
click at [416, 97] on div "S2 play_arrow pause 12:39 + Add competency 7.Awareness keyboard_arrow_right Par…" at bounding box center [327, 79] width 243 height 35
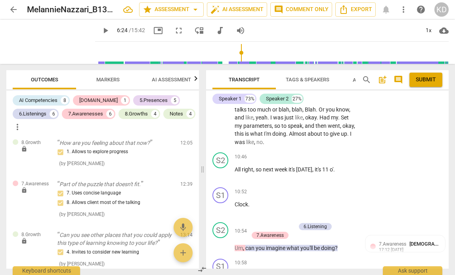
scroll to position [2063, 0]
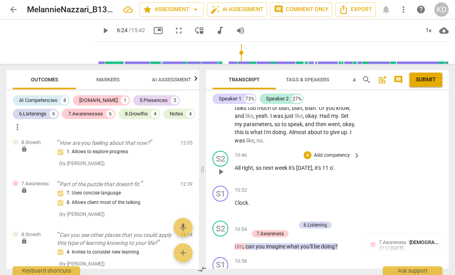
click at [329, 159] on p "Add competency" at bounding box center [332, 155] width 38 height 7
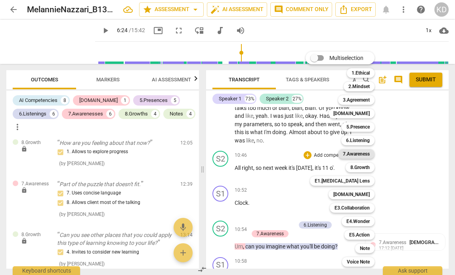
click at [364, 155] on b "7.Awareness" at bounding box center [356, 154] width 27 height 10
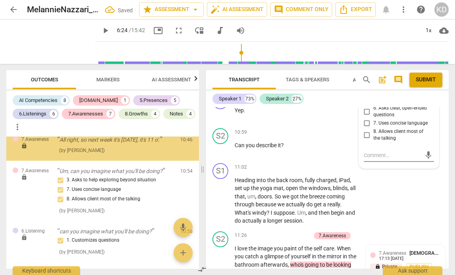
scroll to position [1179, 0]
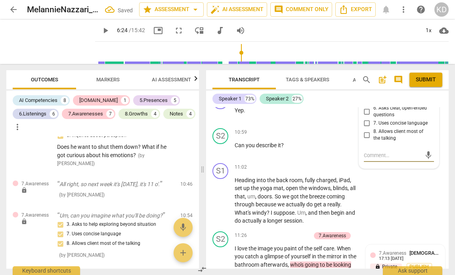
click at [367, 140] on input "8. Allows client most of the talking" at bounding box center [367, 135] width 13 height 10
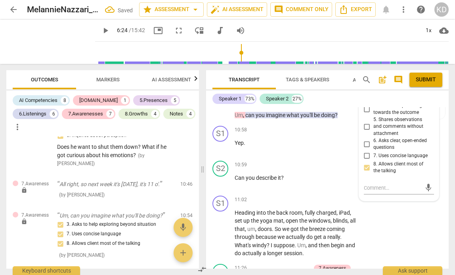
scroll to position [2192, 0]
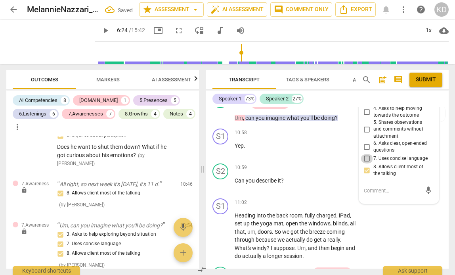
click at [369, 163] on input "7. Uses concise language" at bounding box center [367, 159] width 13 height 10
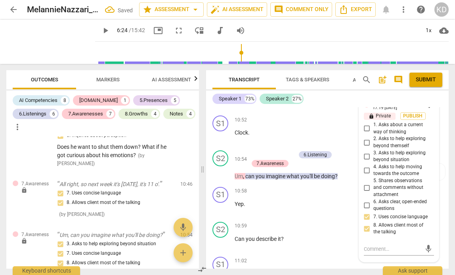
scroll to position [2132, 0]
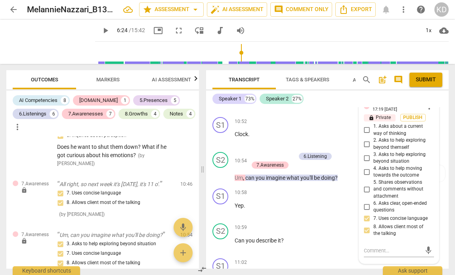
click at [365, 163] on input "3. Asks to help exploring beyond situation" at bounding box center [367, 158] width 13 height 10
click at [443, 149] on div "S1 play_arrow pause 10:52 + Add competency keyboard_arrow_right Clock ." at bounding box center [327, 131] width 243 height 35
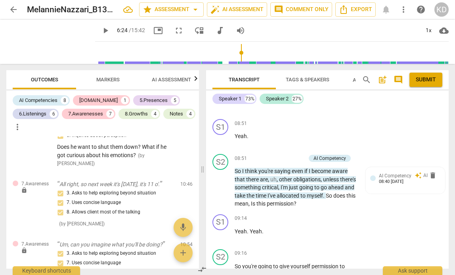
scroll to position [1546, 0]
click at [295, 162] on p "Add competency" at bounding box center [287, 158] width 38 height 7
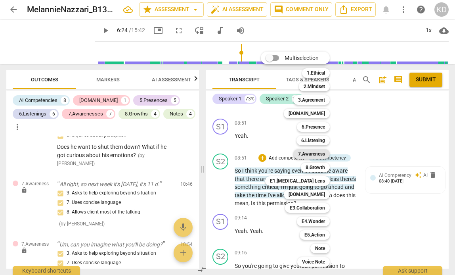
click at [320, 155] on b "7.Awareness" at bounding box center [311, 154] width 27 height 10
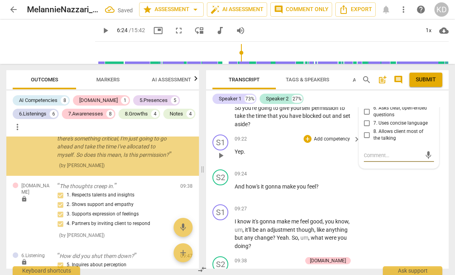
scroll to position [1072, 0]
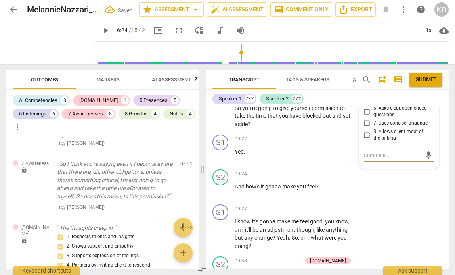
click at [365, 140] on input "8. Allows client most of the talking" at bounding box center [367, 135] width 13 height 10
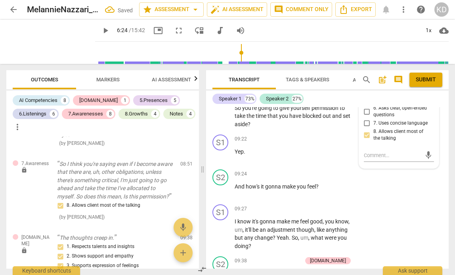
click at [366, 128] on input "7. Uses concise language" at bounding box center [367, 124] width 13 height 10
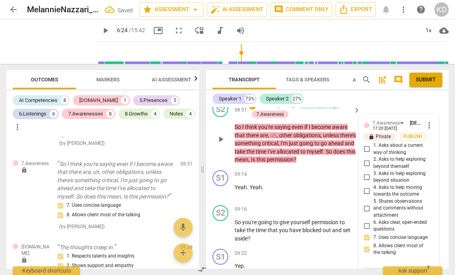
scroll to position [1587, 0]
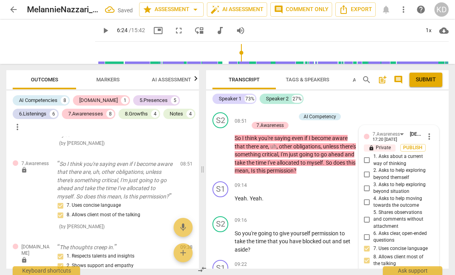
click at [431, 109] on div "S1 play_arrow pause 08:51 + Add competency keyboard_arrow_right Yeah ." at bounding box center [327, 91] width 243 height 35
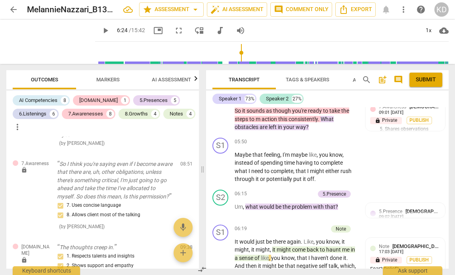
scroll to position [990, 0]
